Goal: Book appointment/travel/reservation

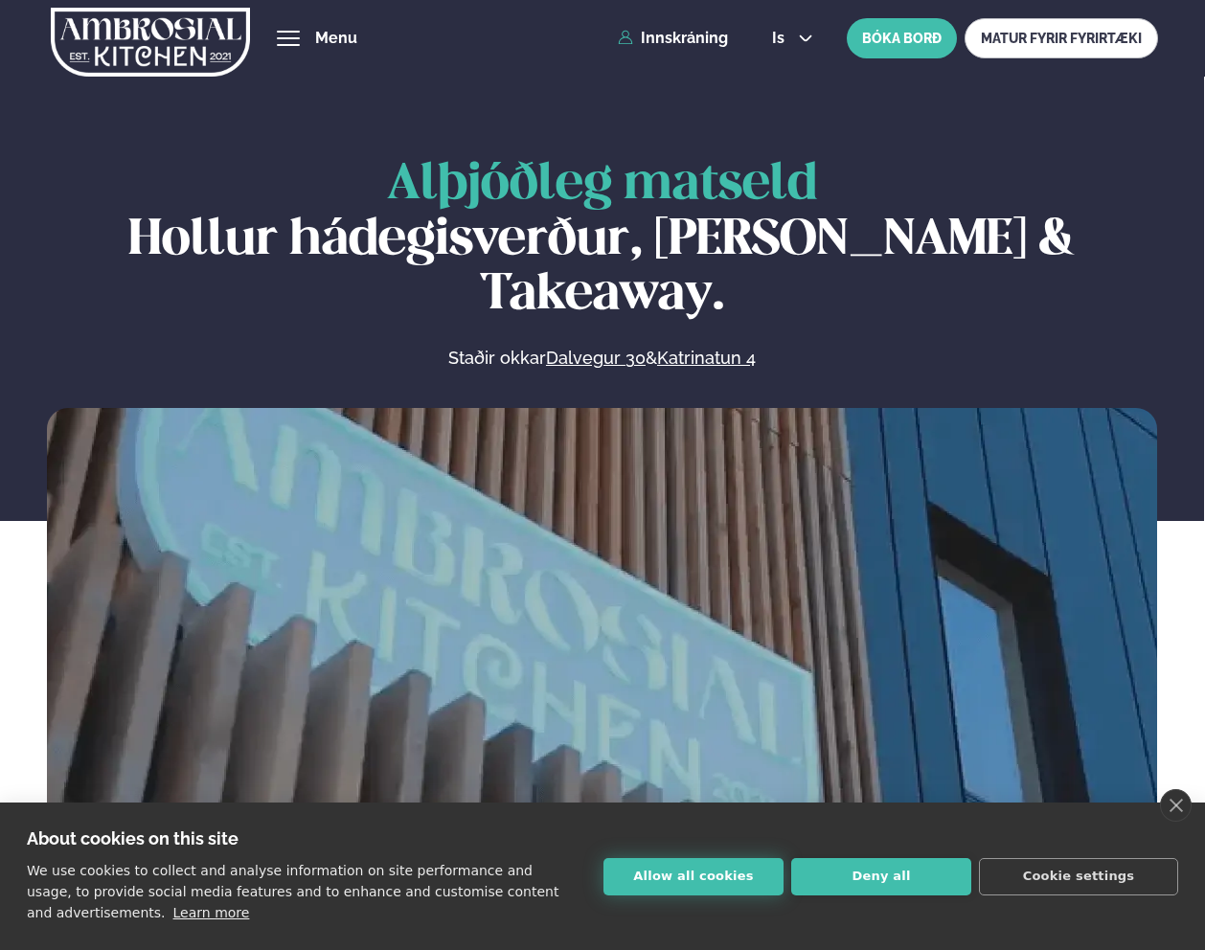
click at [712, 871] on button "Allow all cookies" at bounding box center [693, 876] width 180 height 37
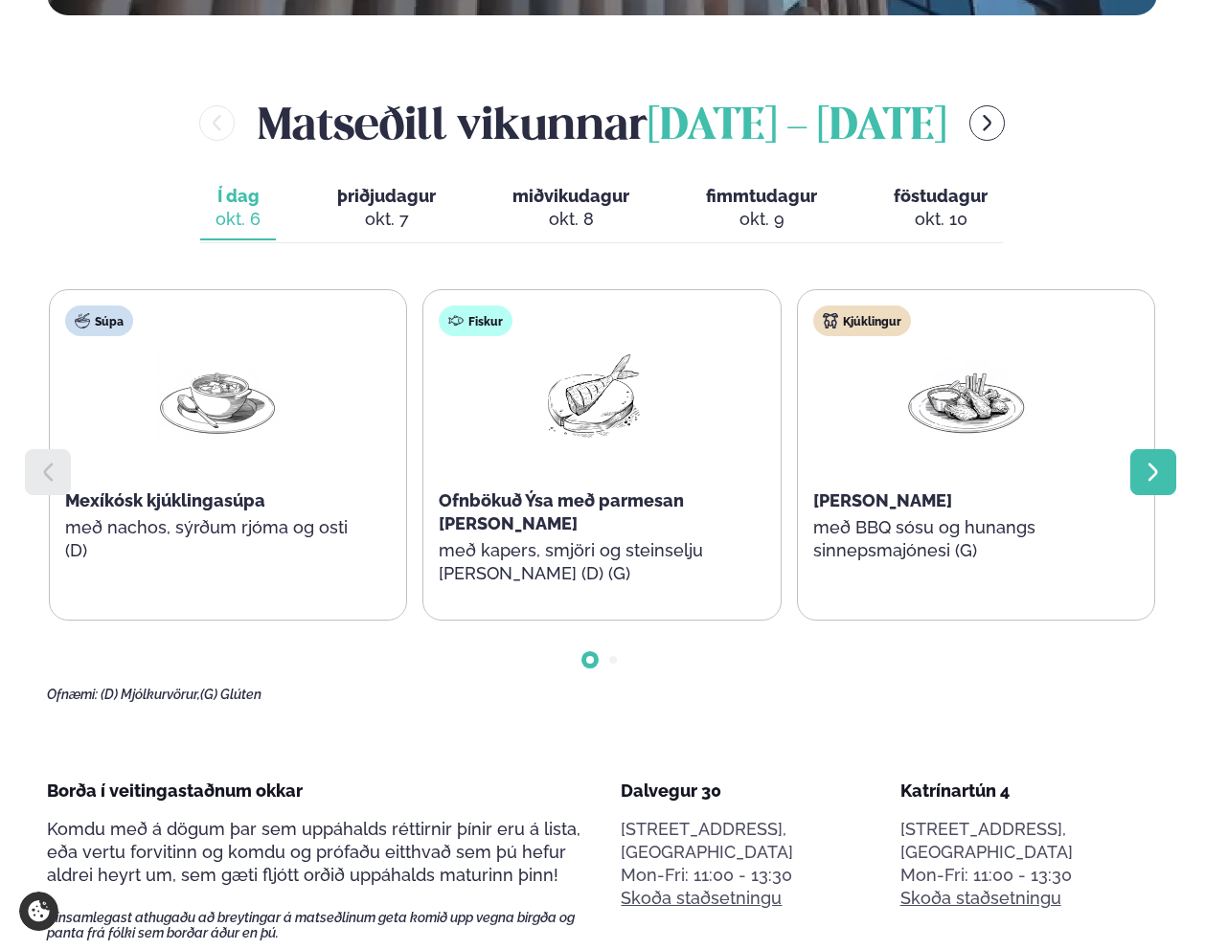
scroll to position [856, 0]
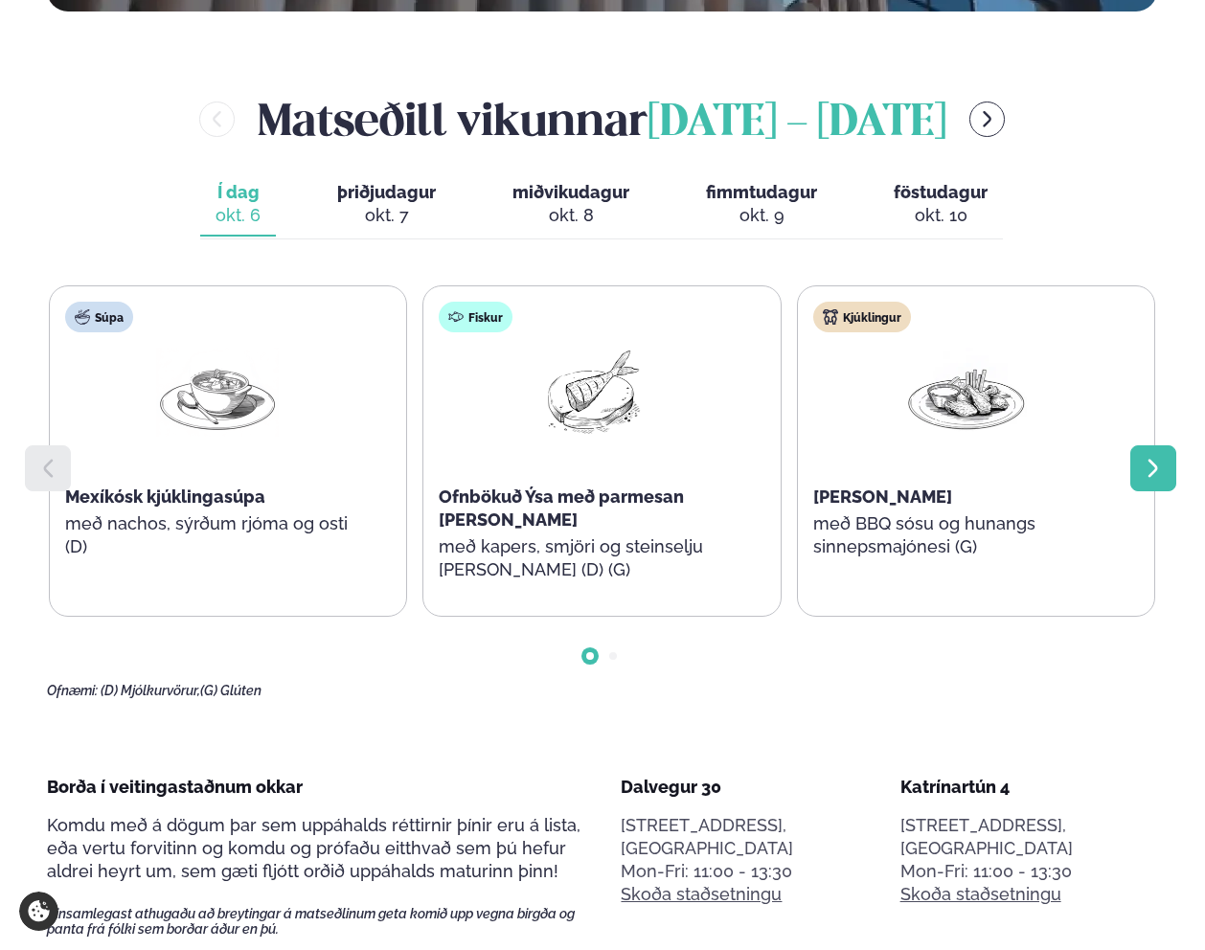
click at [1159, 445] on div at bounding box center [1153, 468] width 46 height 46
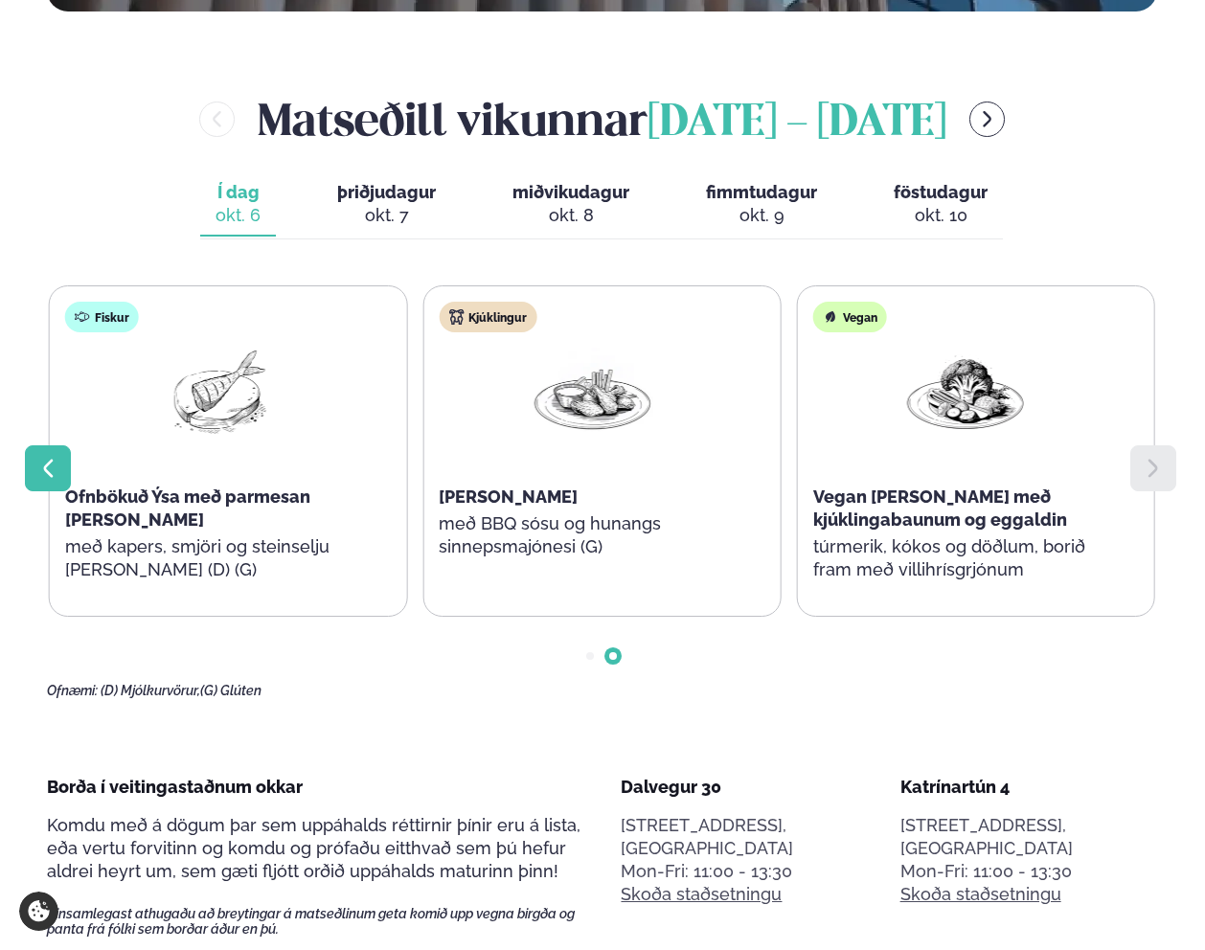
click at [47, 445] on div at bounding box center [48, 468] width 46 height 46
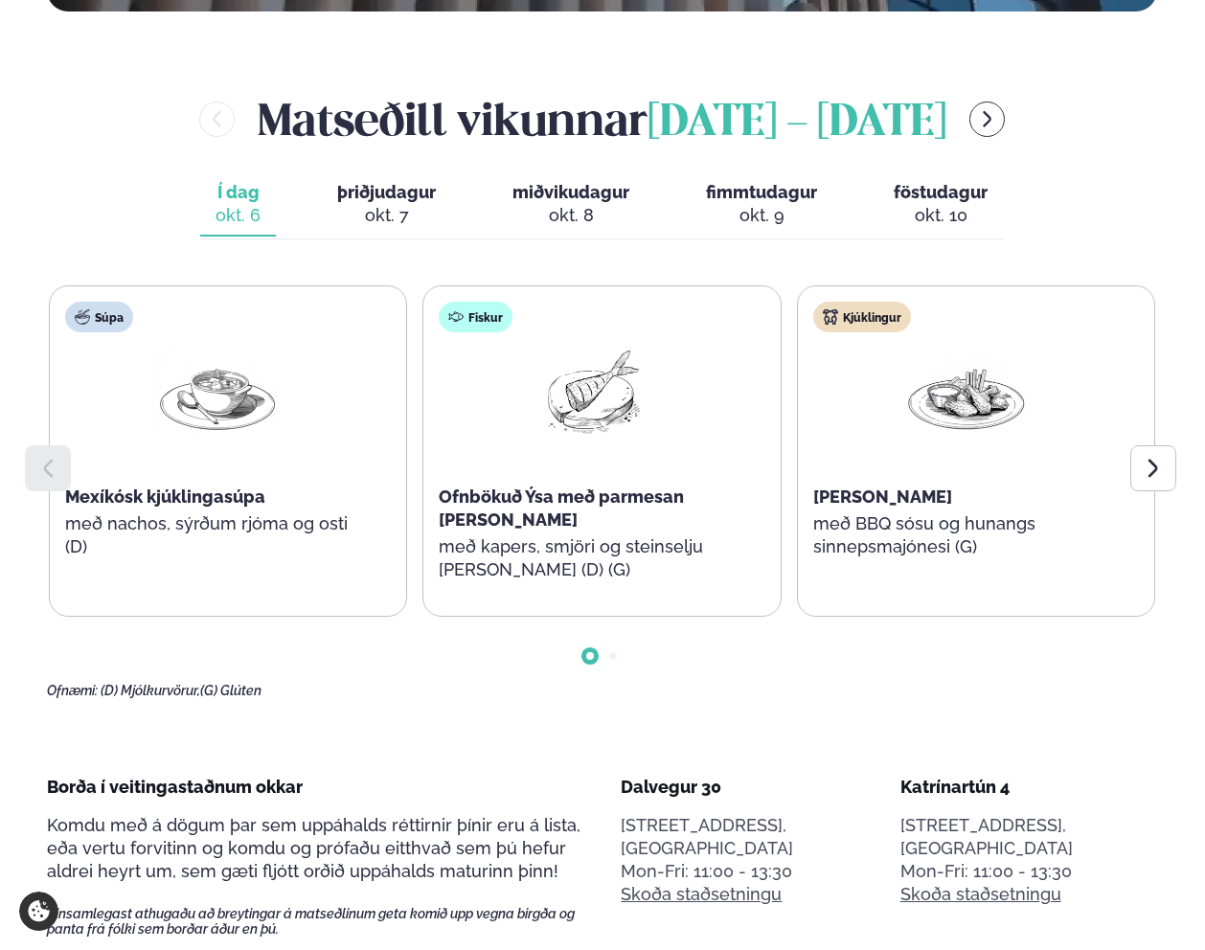
click at [508, 173] on button "miðvikudagur mið. [DATE]" at bounding box center [571, 204] width 148 height 63
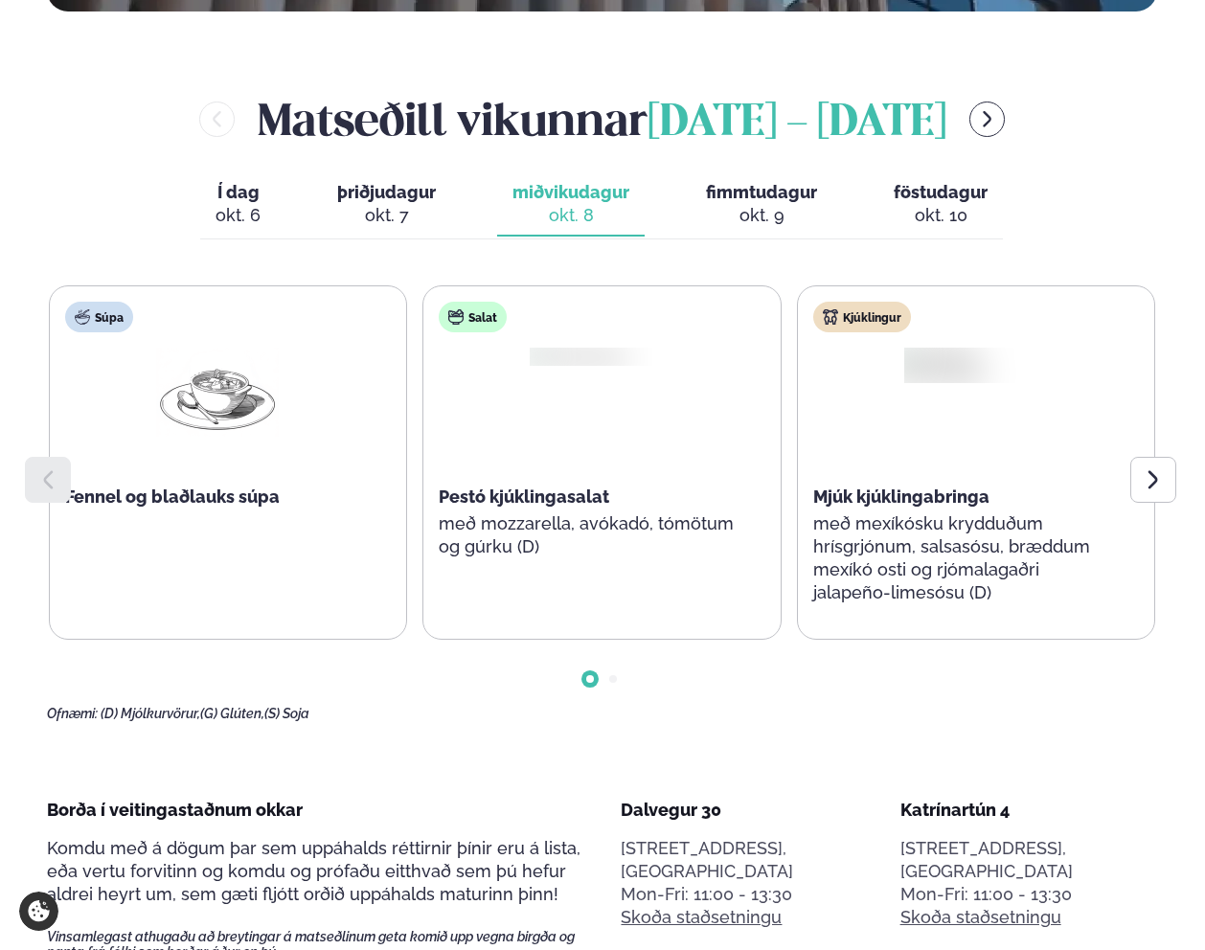
click at [391, 173] on button "þriðjudagur þri. [DATE]" at bounding box center [386, 204] width 129 height 63
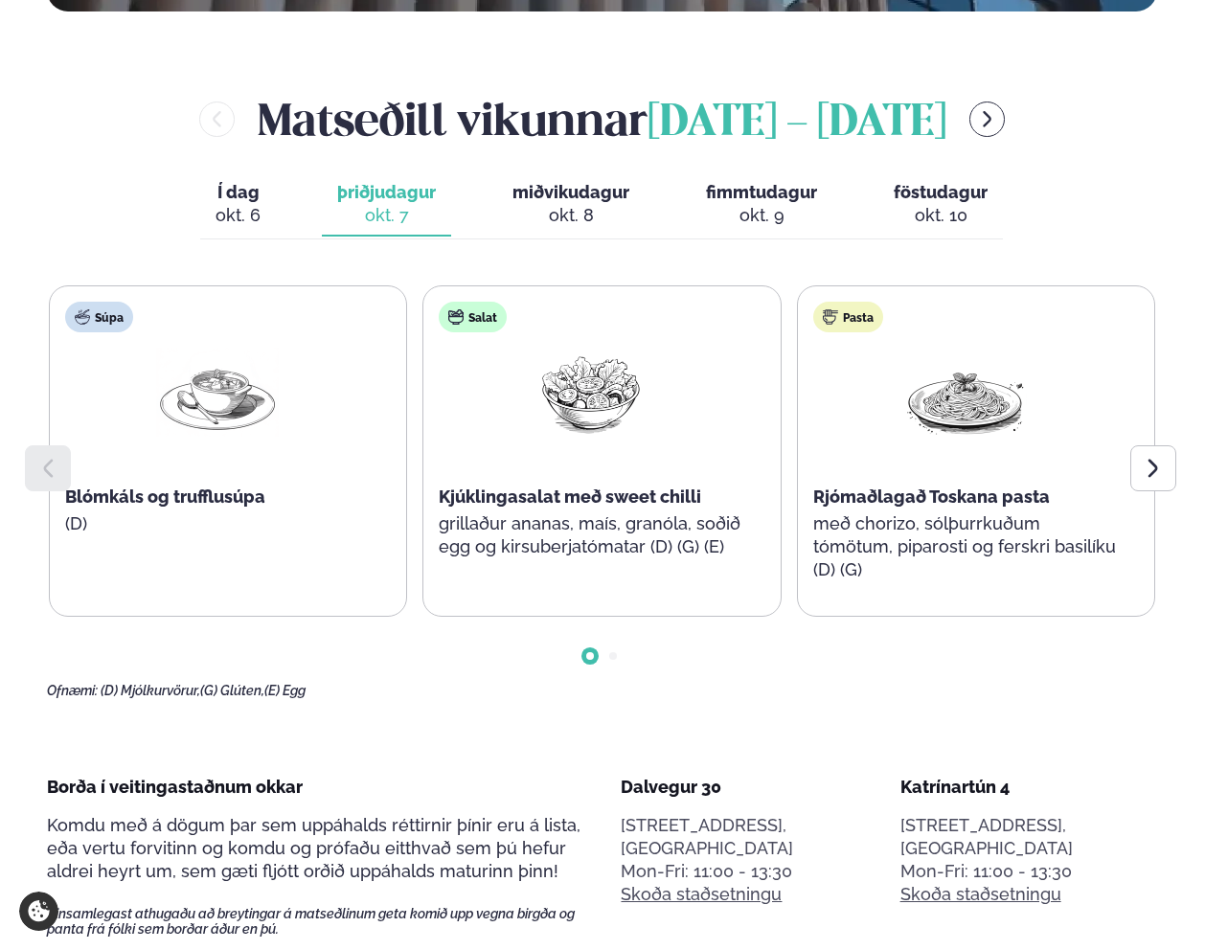
click at [1155, 457] on icon at bounding box center [1153, 468] width 23 height 23
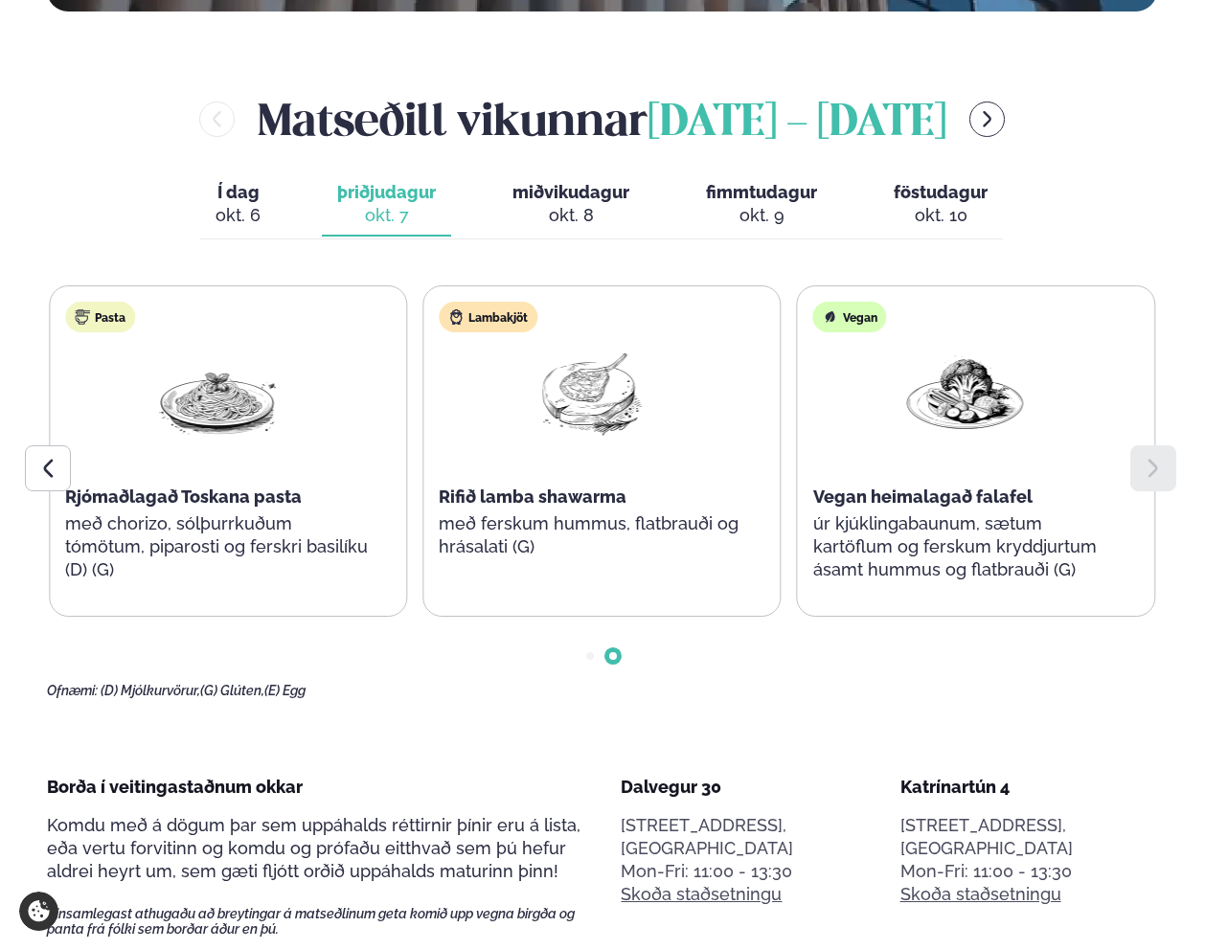
click at [593, 182] on span "miðvikudagur" at bounding box center [570, 192] width 117 height 20
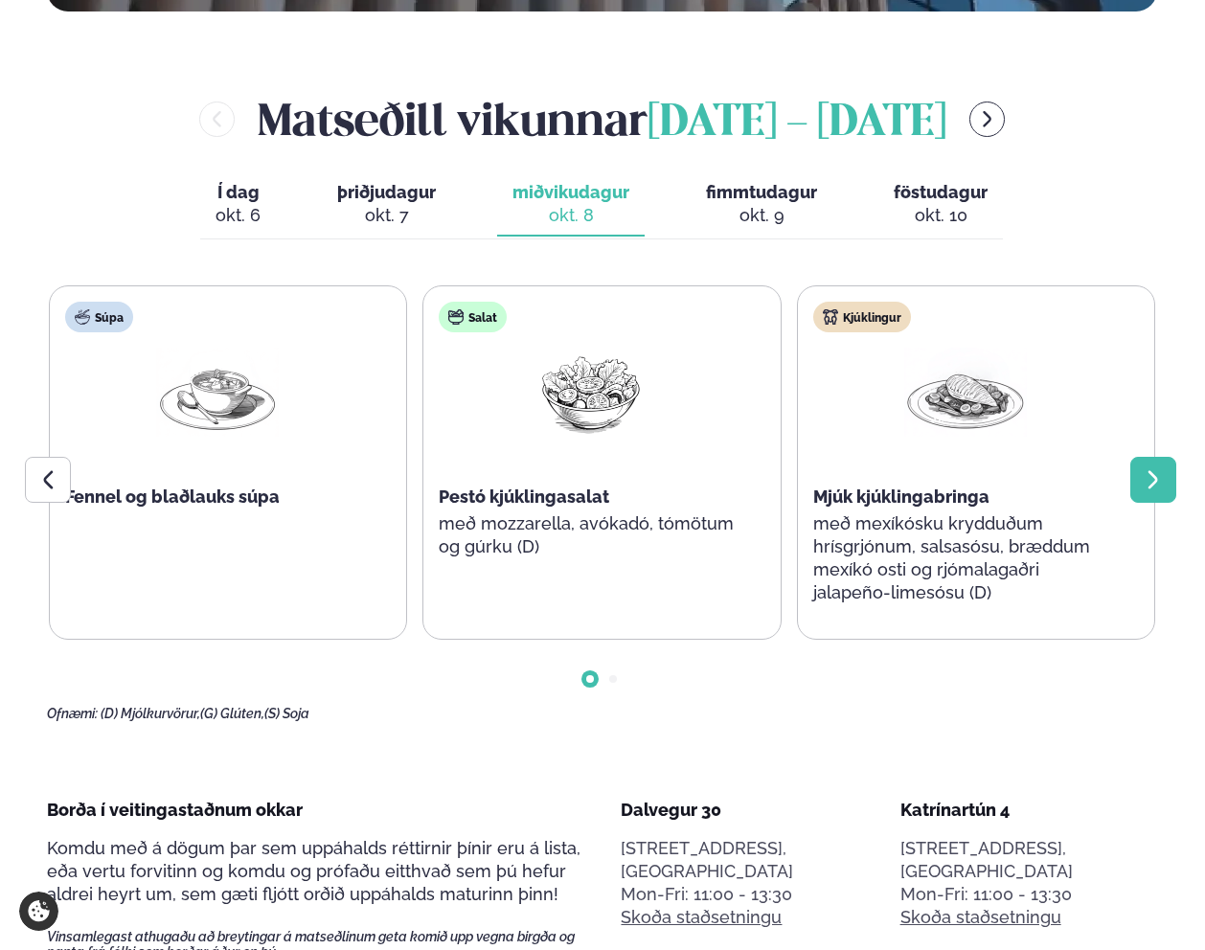
click at [1159, 468] on icon at bounding box center [1153, 479] width 23 height 23
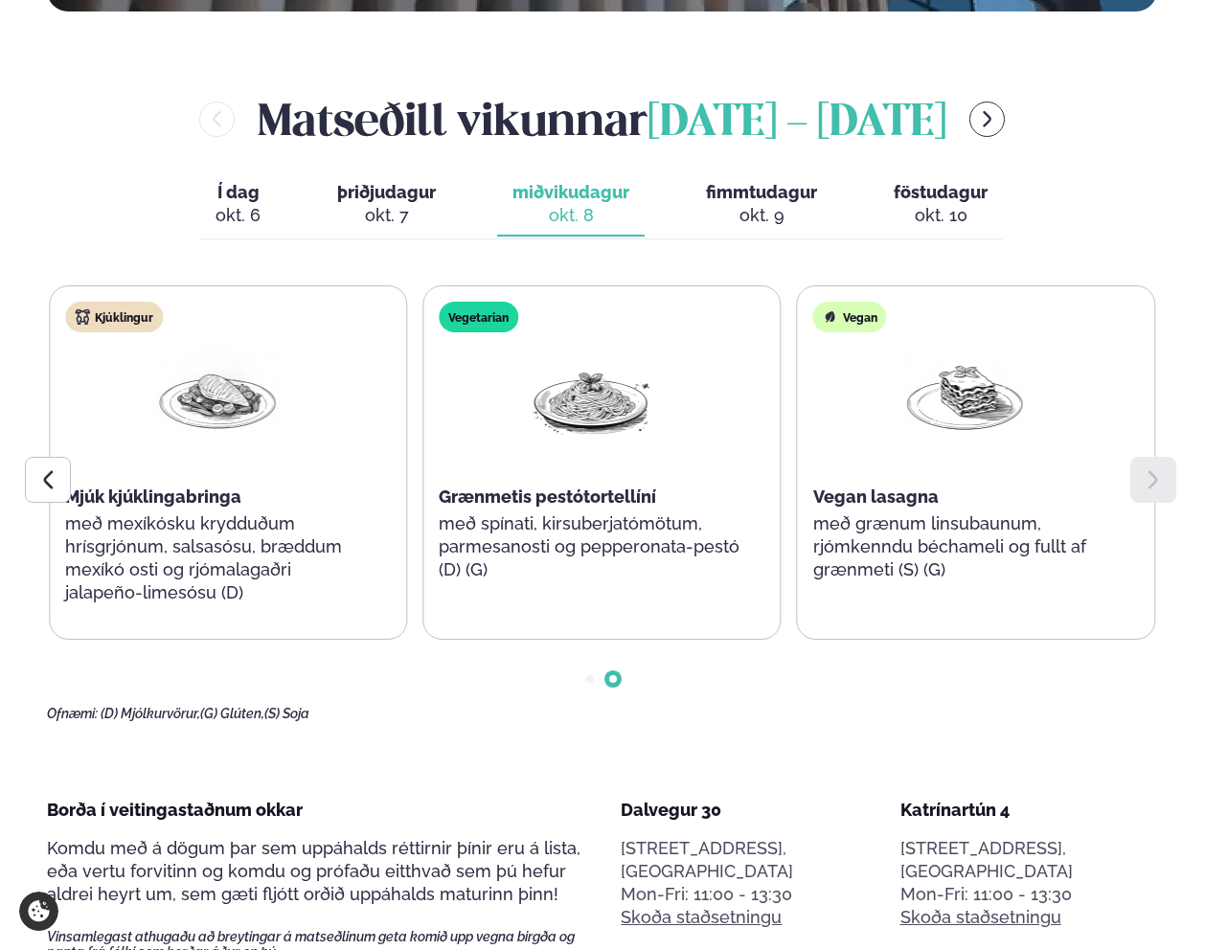
click at [793, 204] on div "okt. 9" at bounding box center [761, 215] width 111 height 23
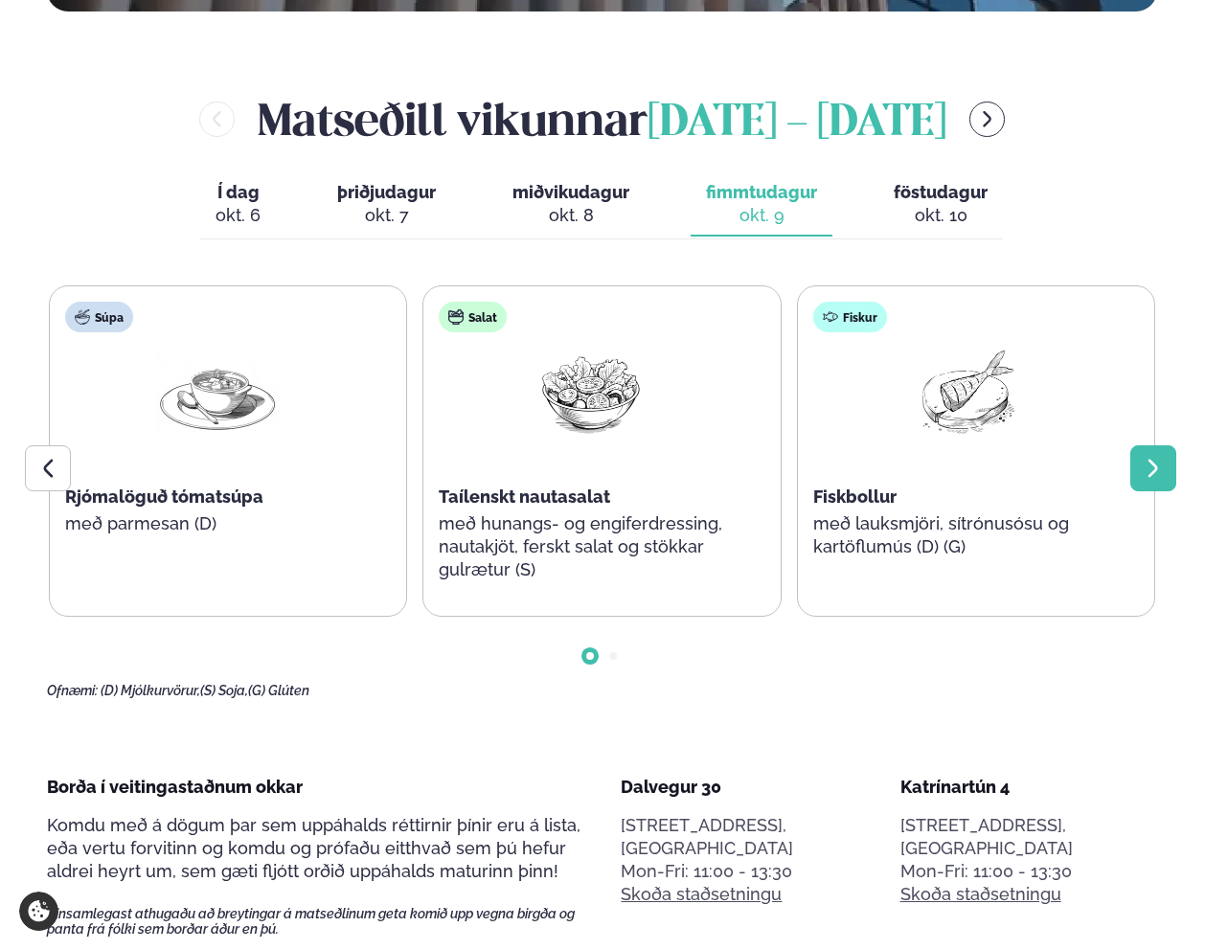
click at [1147, 457] on icon at bounding box center [1153, 468] width 23 height 23
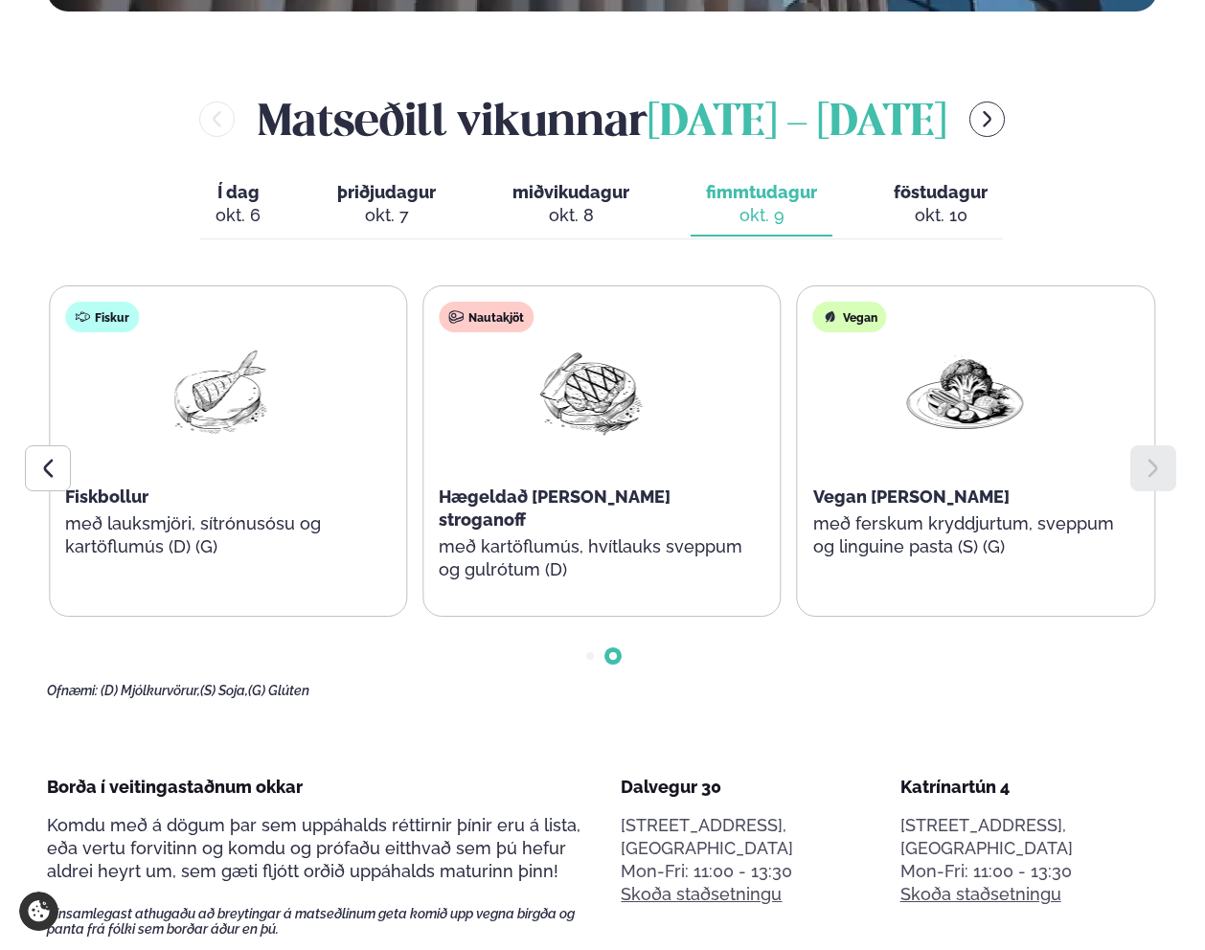
click at [918, 204] on div "okt. 10" at bounding box center [941, 215] width 94 height 23
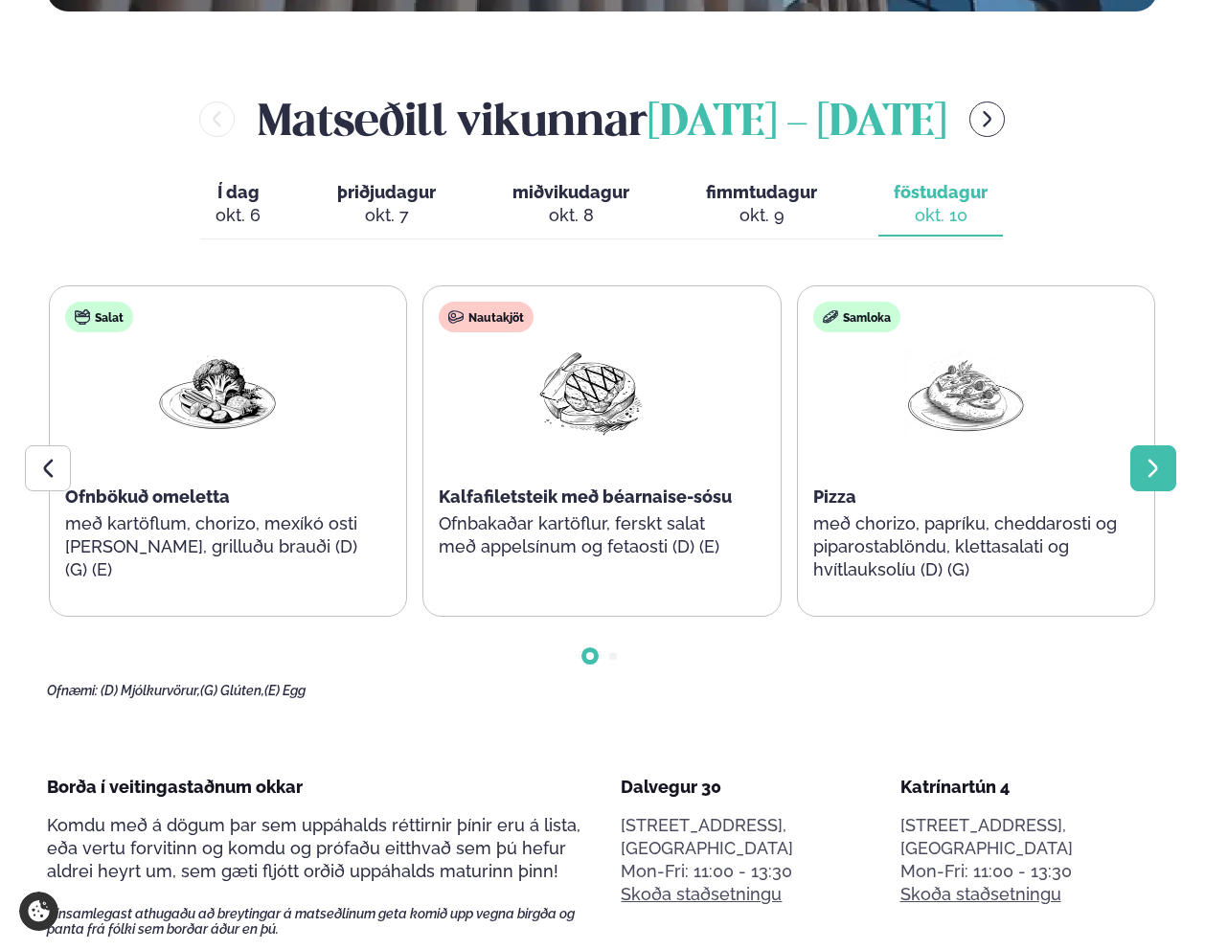
click at [1167, 445] on div at bounding box center [1153, 468] width 46 height 46
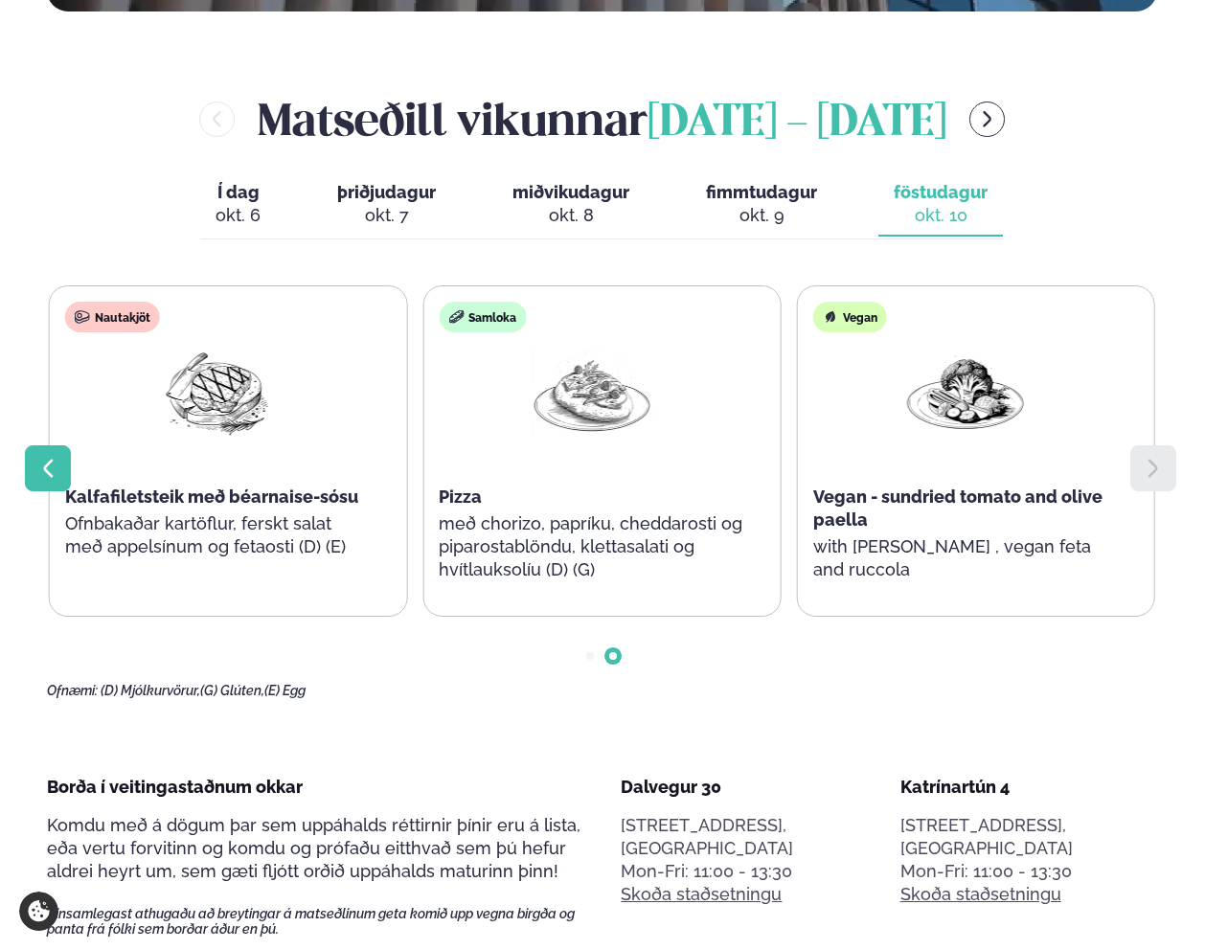
click at [41, 457] on icon at bounding box center [47, 468] width 23 height 23
